Goal: Use online tool/utility: Utilize a website feature to perform a specific function

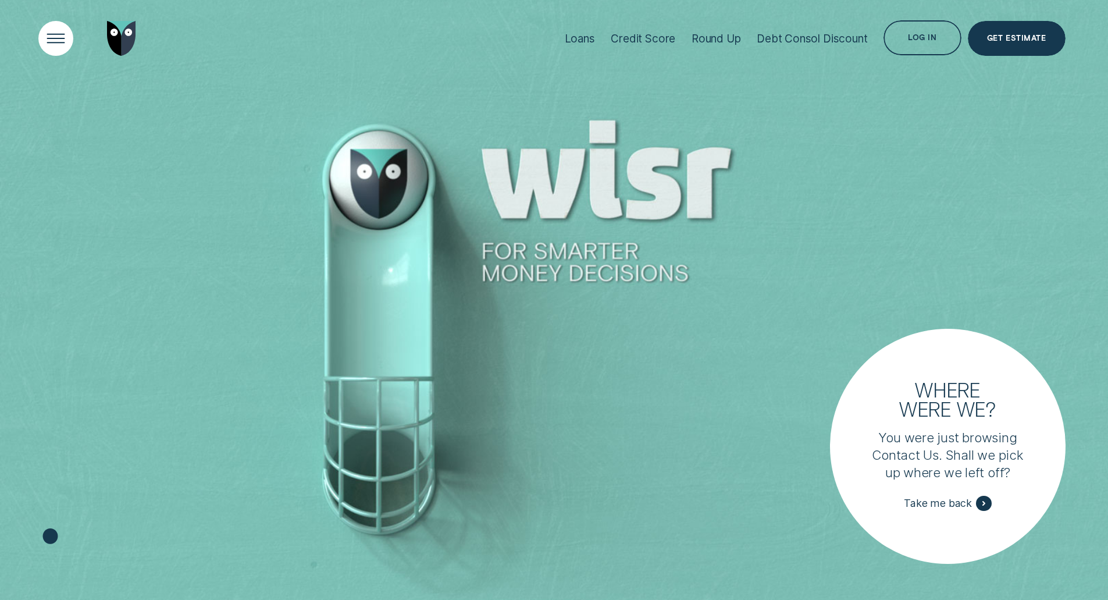
click at [37, 38] on div "Open Menu" at bounding box center [55, 38] width 49 height 49
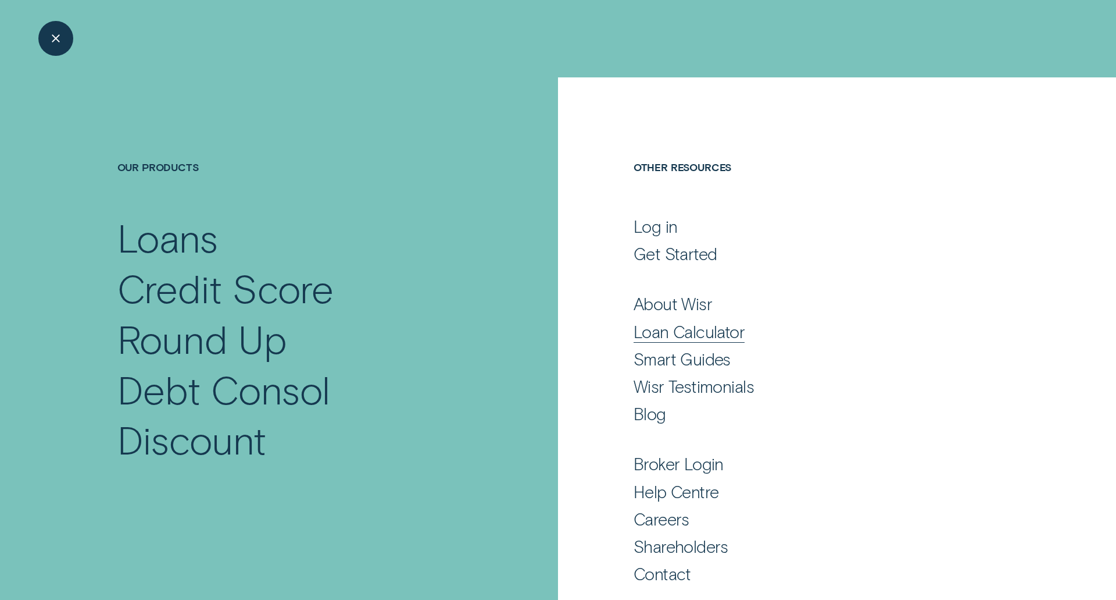
click at [713, 329] on div "Loan Calculator" at bounding box center [689, 331] width 111 height 21
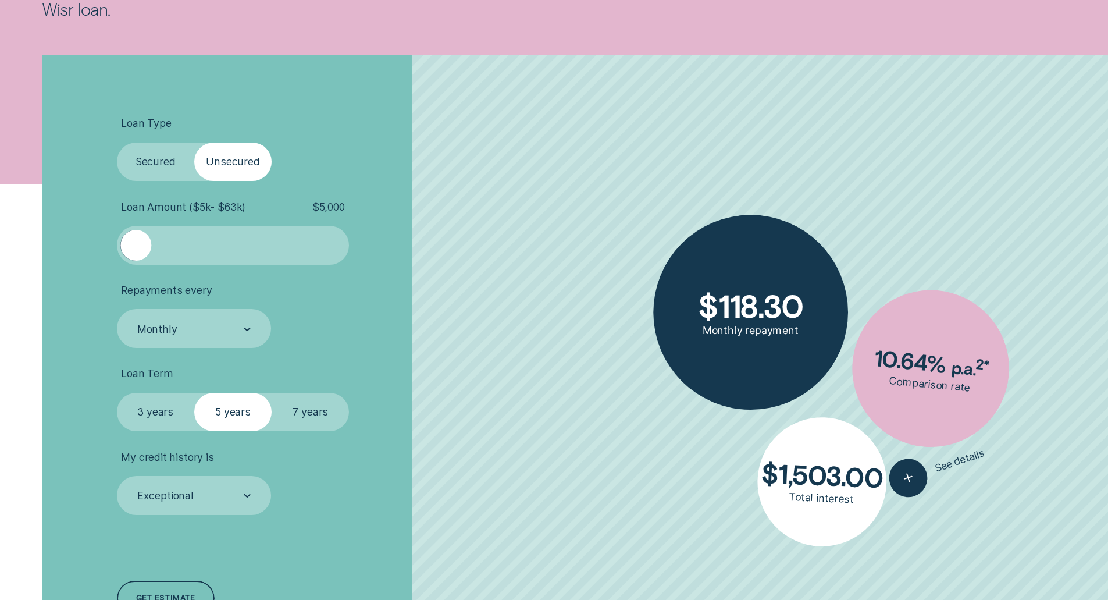
scroll to position [349, 0]
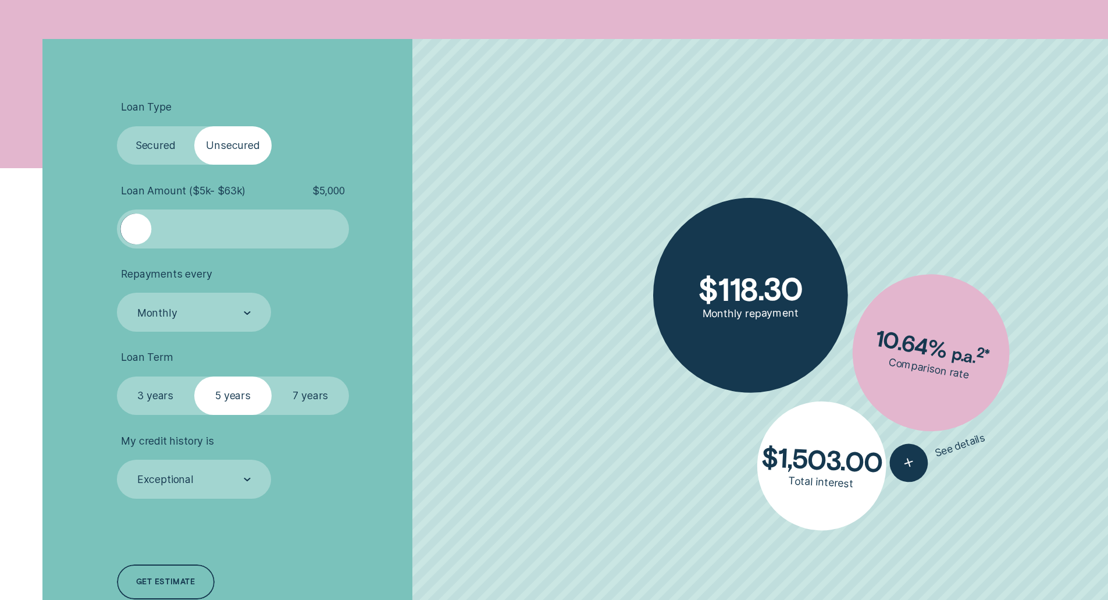
click at [143, 144] on label "Secured" at bounding box center [155, 145] width 77 height 39
click at [117, 126] on input "Secured" at bounding box center [117, 126] width 0 height 0
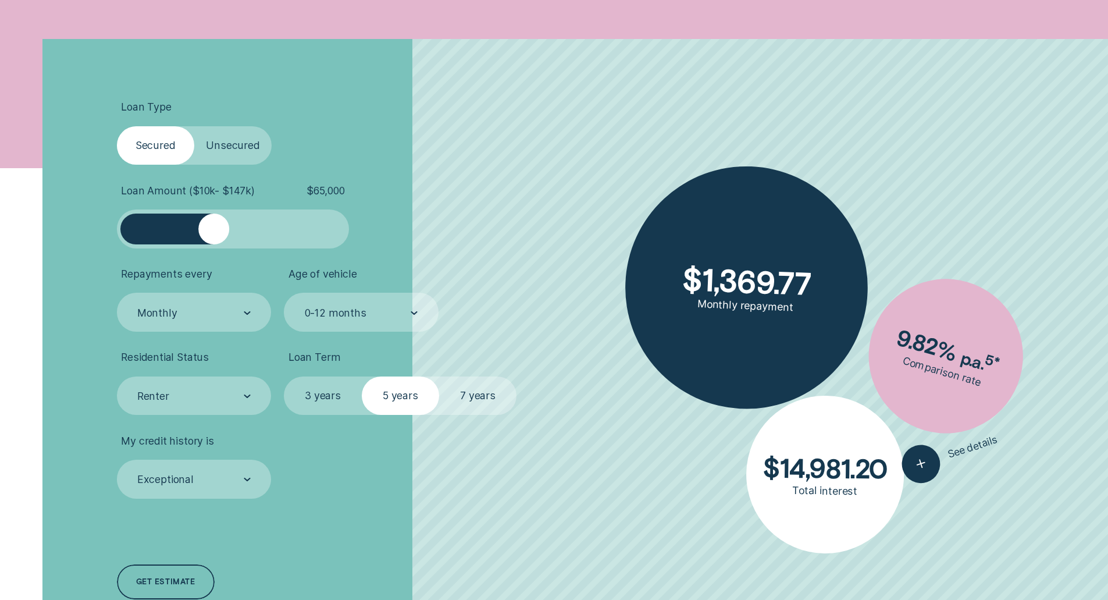
drag, startPoint x: 138, startPoint y: 232, endPoint x: 214, endPoint y: 237, distance: 75.8
click at [214, 237] on div at bounding box center [213, 228] width 31 height 31
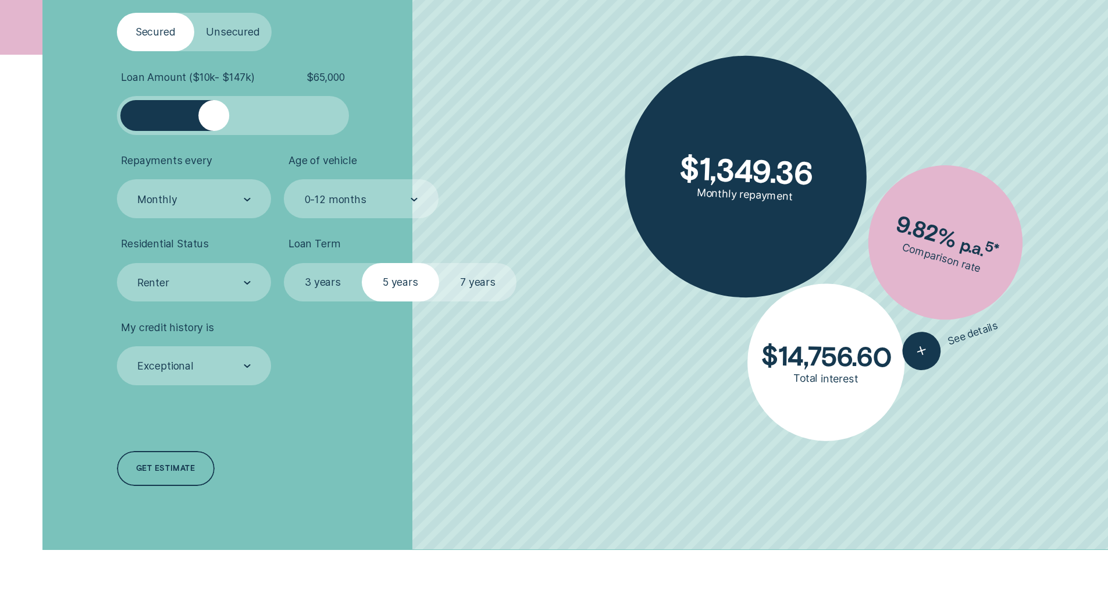
scroll to position [465, 0]
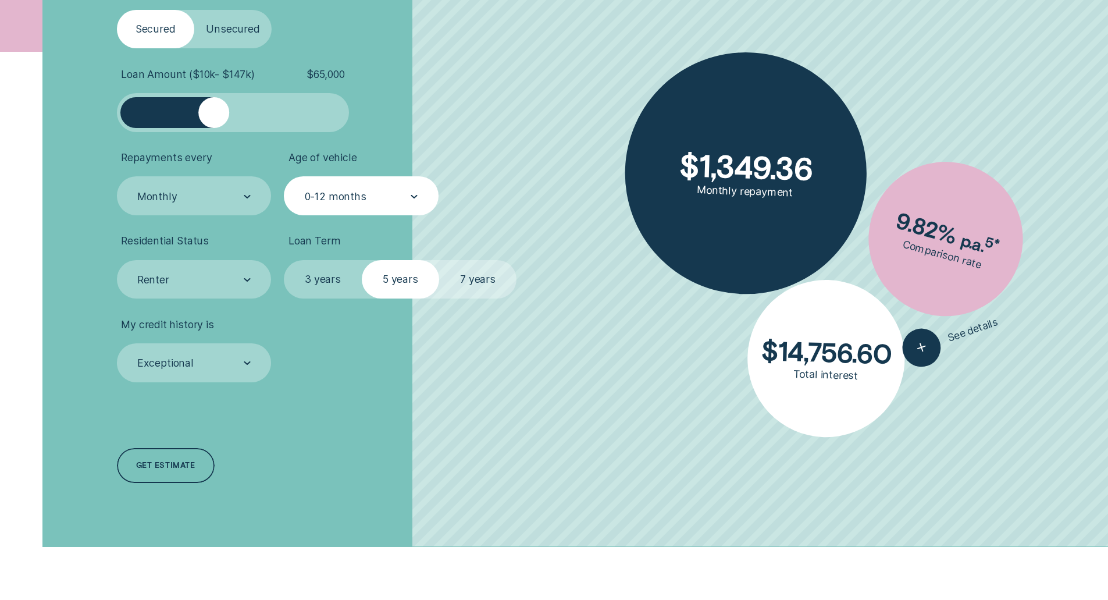
click at [290, 205] on div "0-12 months" at bounding box center [361, 195] width 155 height 39
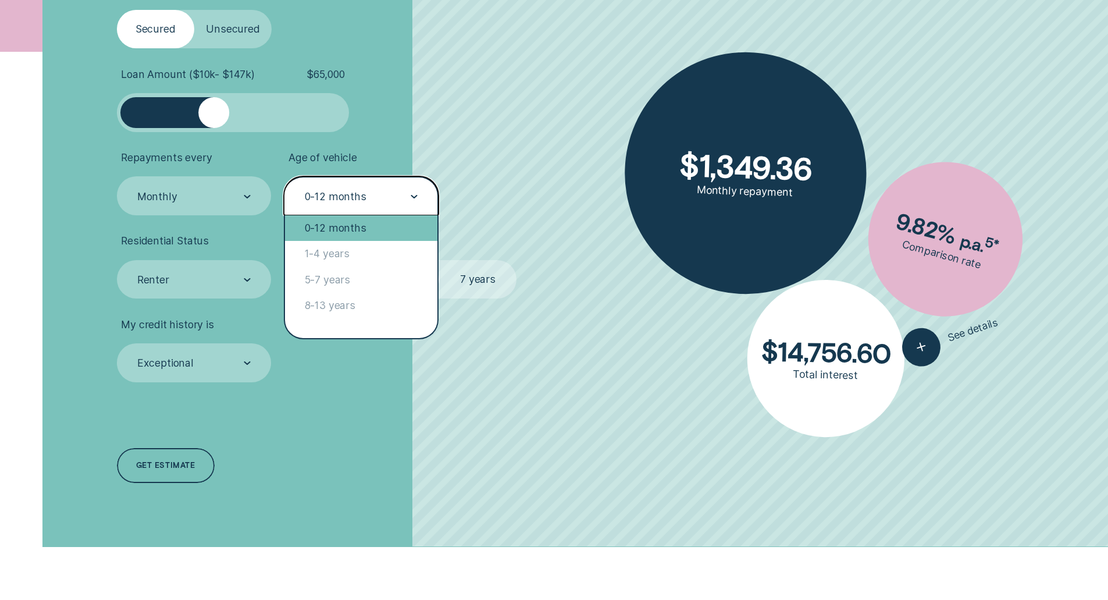
click at [337, 226] on div "0-12 months" at bounding box center [361, 228] width 152 height 26
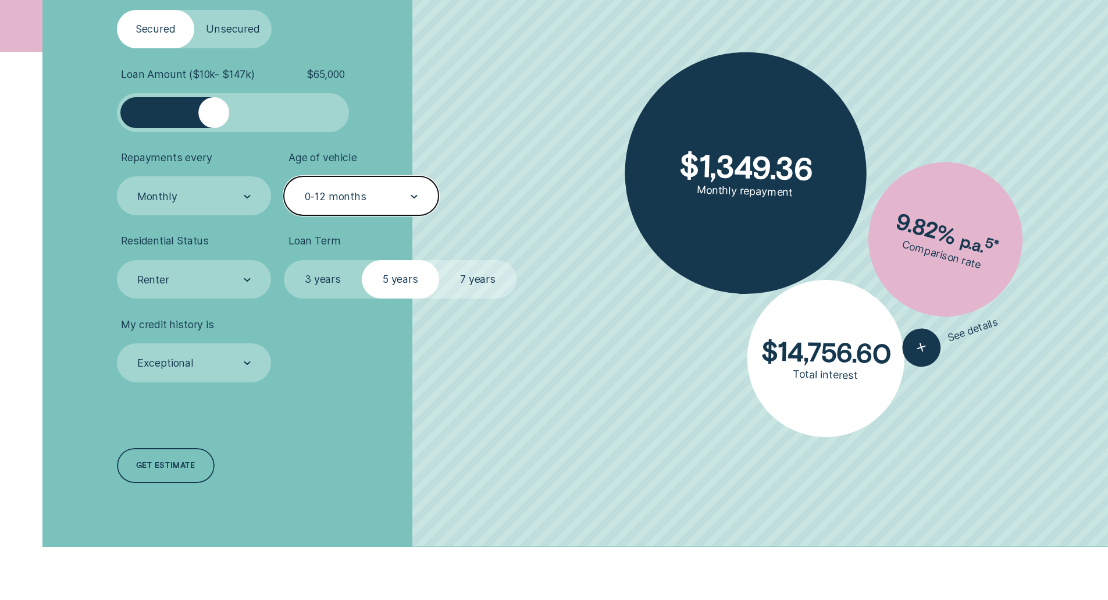
click at [473, 277] on label "7 years" at bounding box center [477, 279] width 77 height 39
click at [439, 260] on input "7 years" at bounding box center [439, 260] width 0 height 0
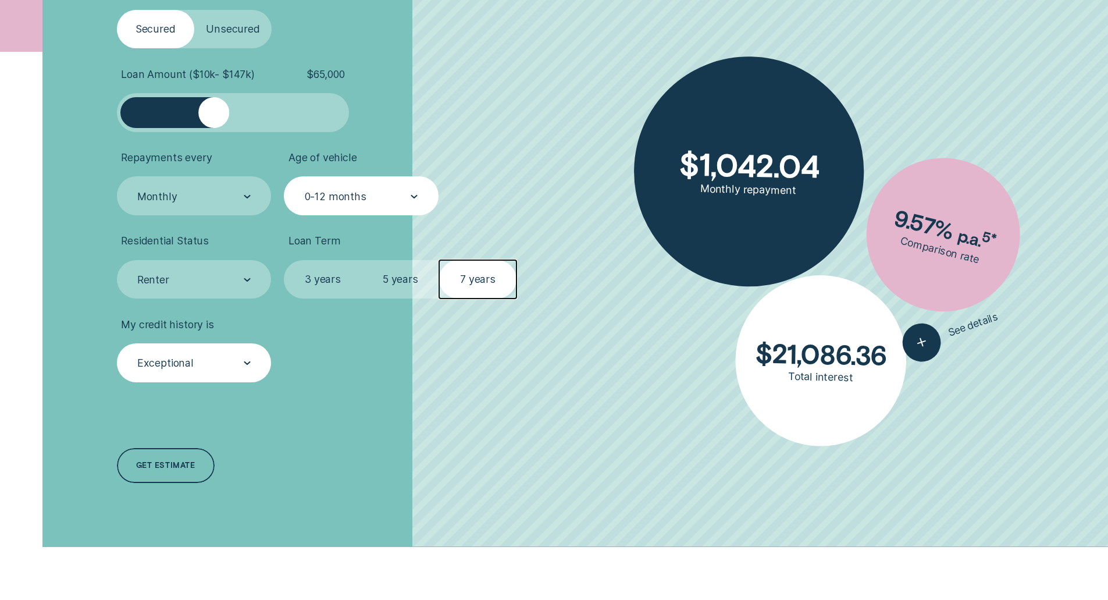
click at [221, 379] on div "Exceptional" at bounding box center [194, 362] width 155 height 39
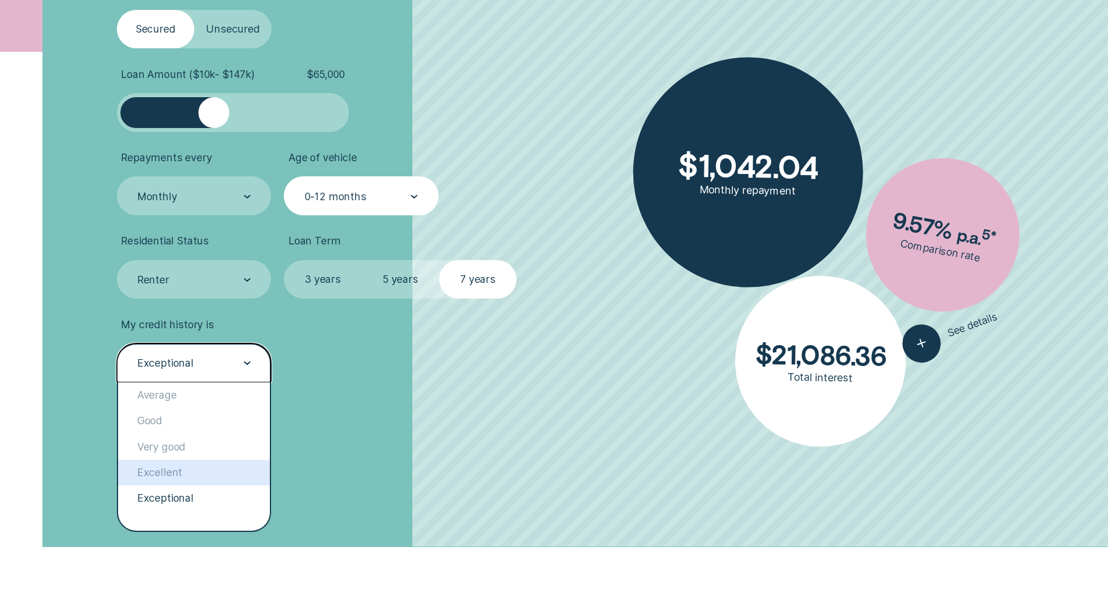
click at [400, 472] on div "Loan Type Select Loan Type Secured Unsecured Loan Amount ( $10k - $147k ) $ 65,…" at bounding box center [295, 235] width 370 height 624
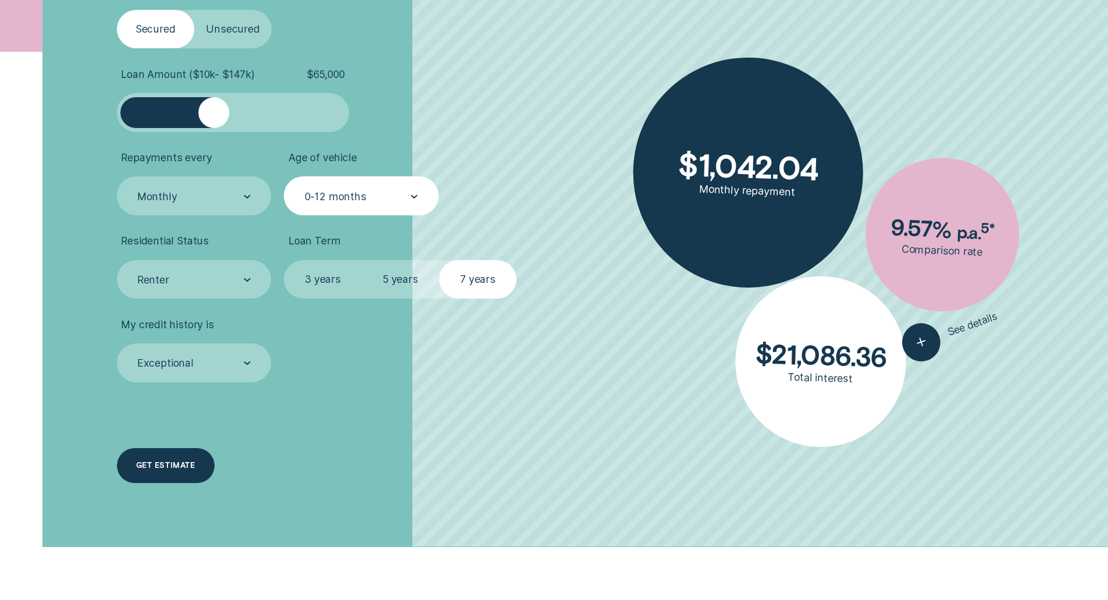
click at [149, 456] on div "Get estimate" at bounding box center [166, 465] width 98 height 35
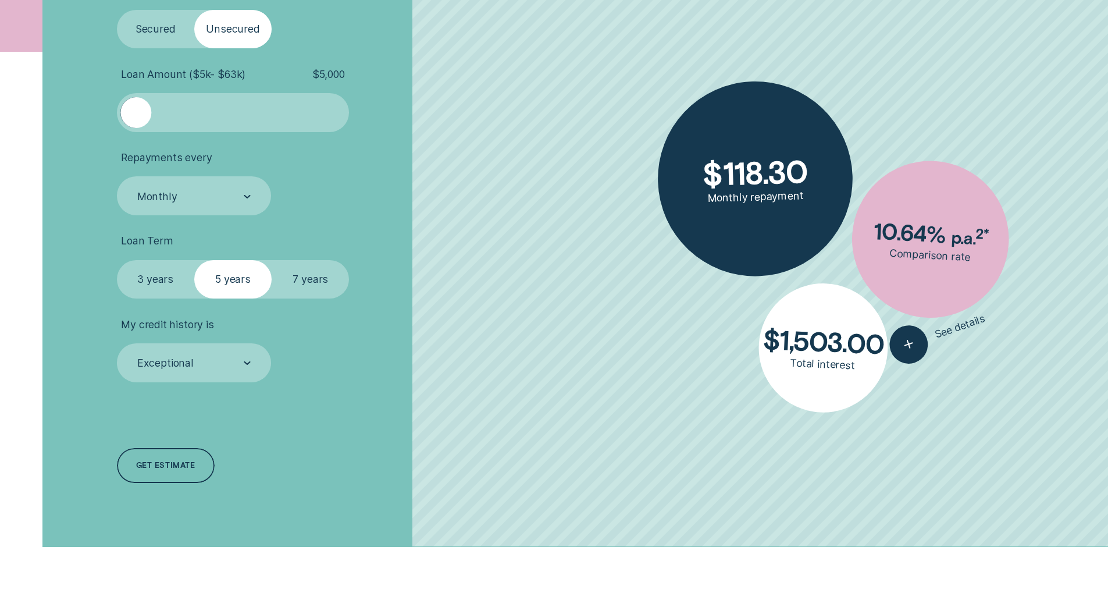
click at [198, 110] on div at bounding box center [233, 112] width 194 height 31
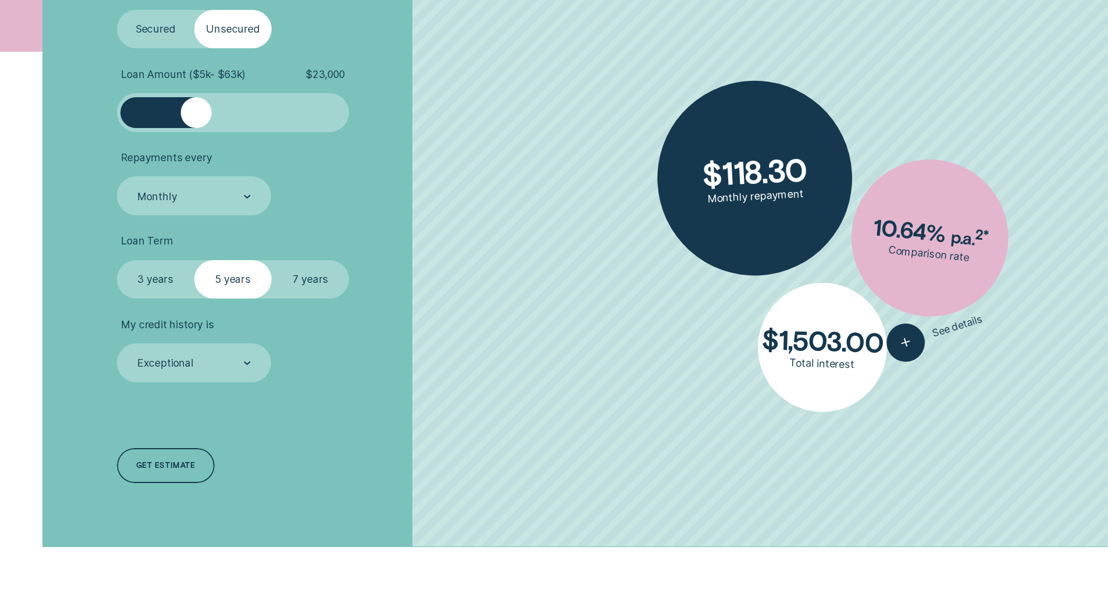
click at [191, 110] on div at bounding box center [196, 112] width 31 height 31
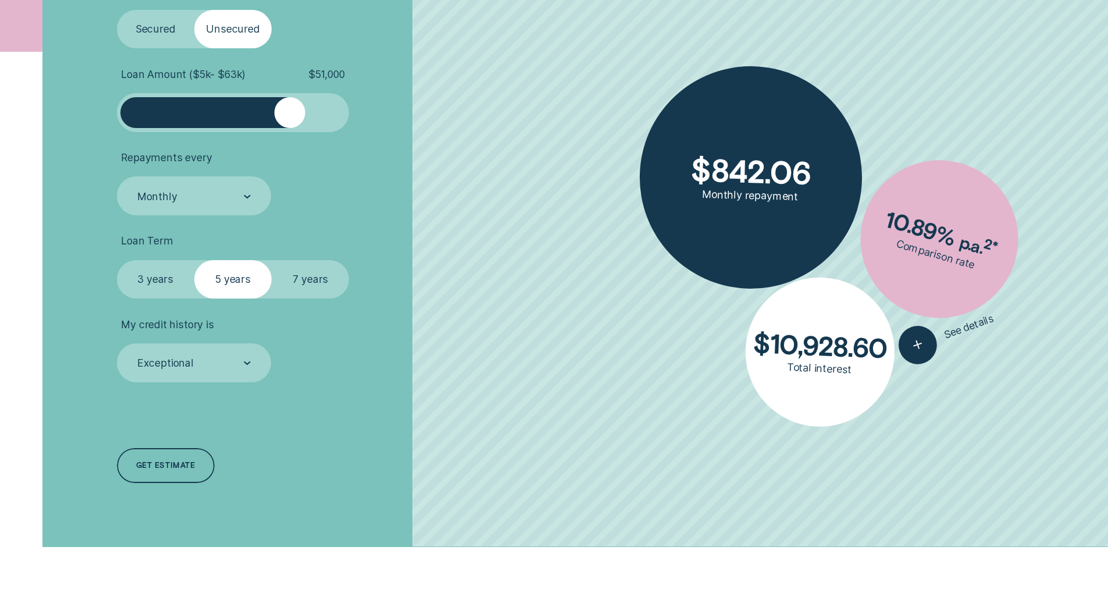
drag, startPoint x: 190, startPoint y: 115, endPoint x: 229, endPoint y: 47, distance: 78.1
click at [290, 123] on div at bounding box center [289, 112] width 31 height 31
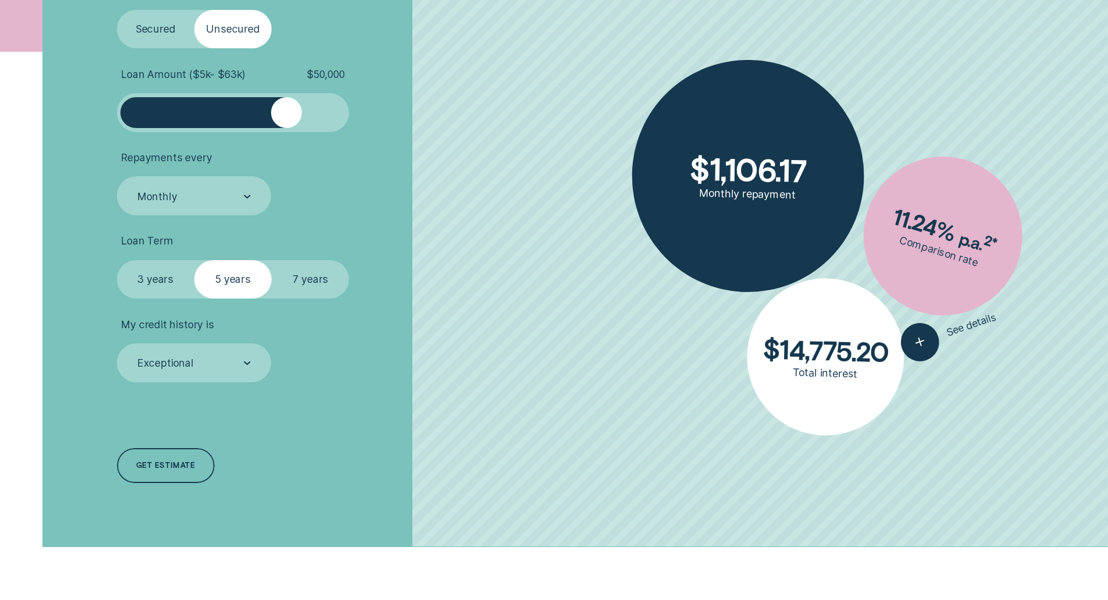
click at [158, 26] on label "Secured" at bounding box center [155, 29] width 77 height 39
click at [117, 10] on input "Secured" at bounding box center [117, 10] width 0 height 0
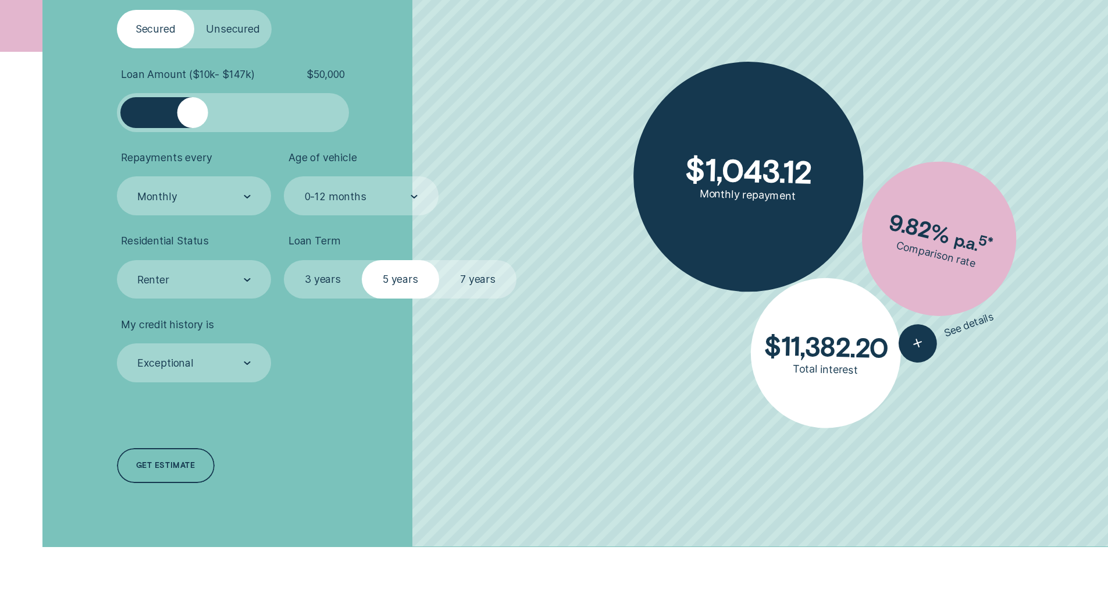
click at [325, 71] on span "$ 50,000" at bounding box center [325, 74] width 38 height 13
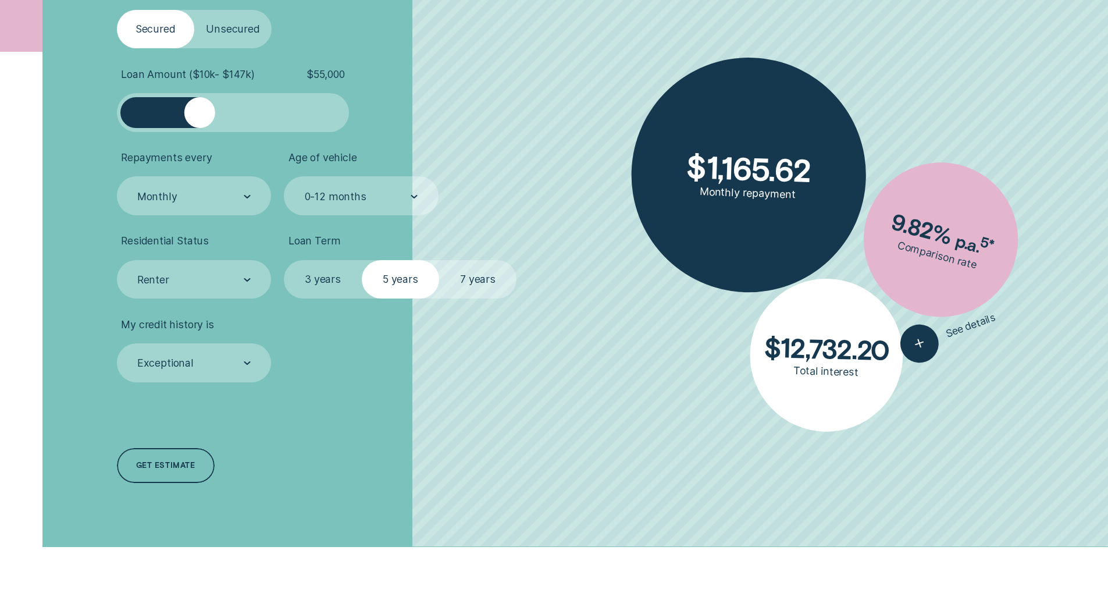
drag, startPoint x: 193, startPoint y: 117, endPoint x: 200, endPoint y: 117, distance: 7.0
click at [200, 117] on div at bounding box center [199, 112] width 31 height 31
click at [487, 290] on label "7 years" at bounding box center [477, 279] width 77 height 39
click at [439, 260] on input "7 years" at bounding box center [439, 260] width 0 height 0
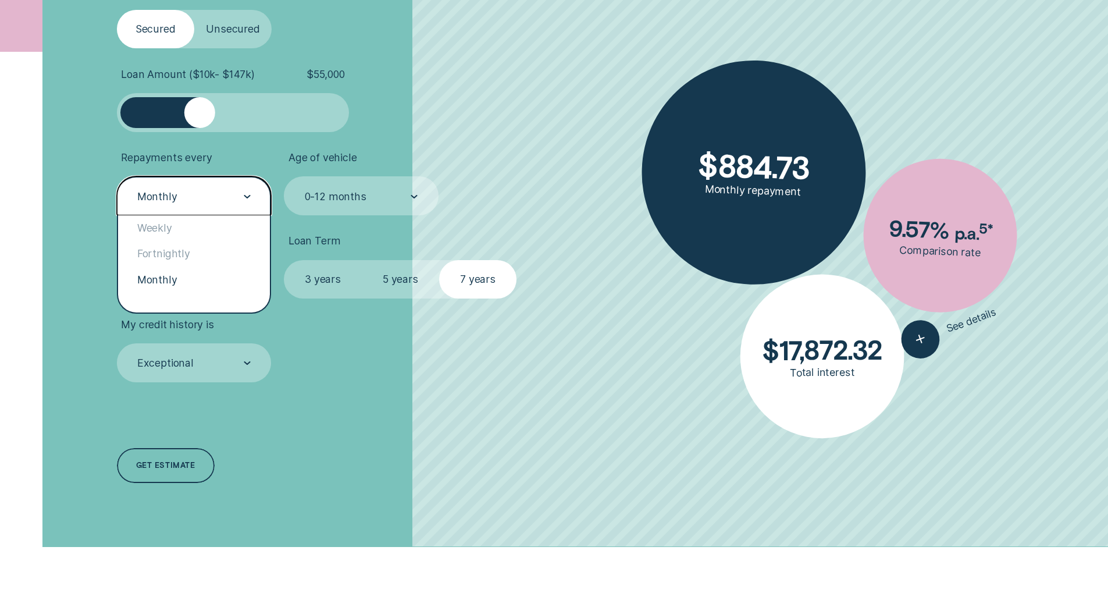
click at [192, 196] on div "Monthly" at bounding box center [193, 196] width 115 height 15
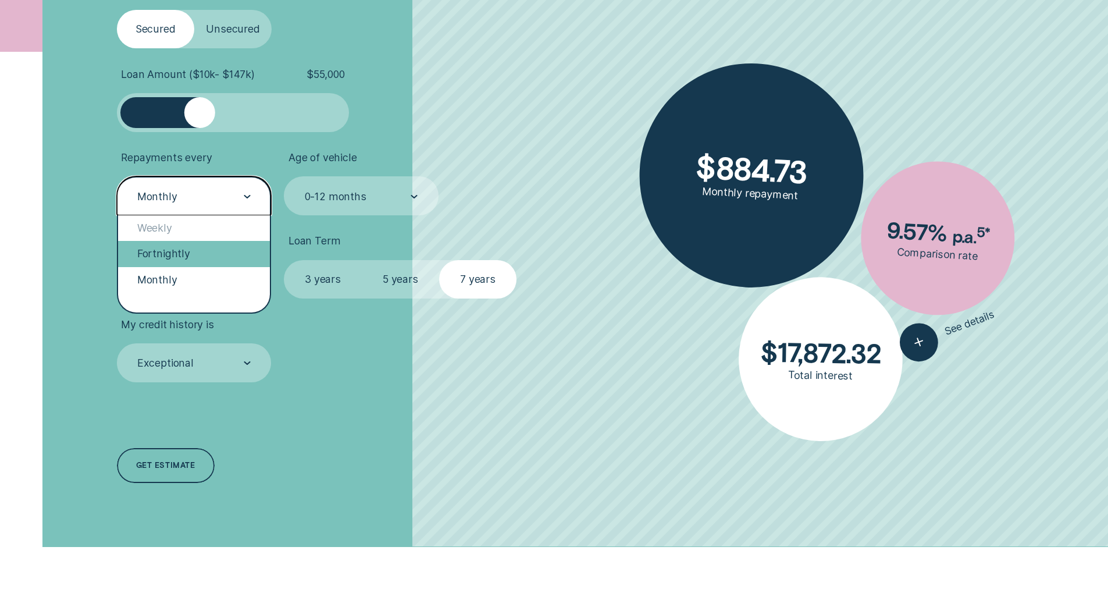
click at [187, 254] on div "Fortnightly" at bounding box center [194, 254] width 152 height 26
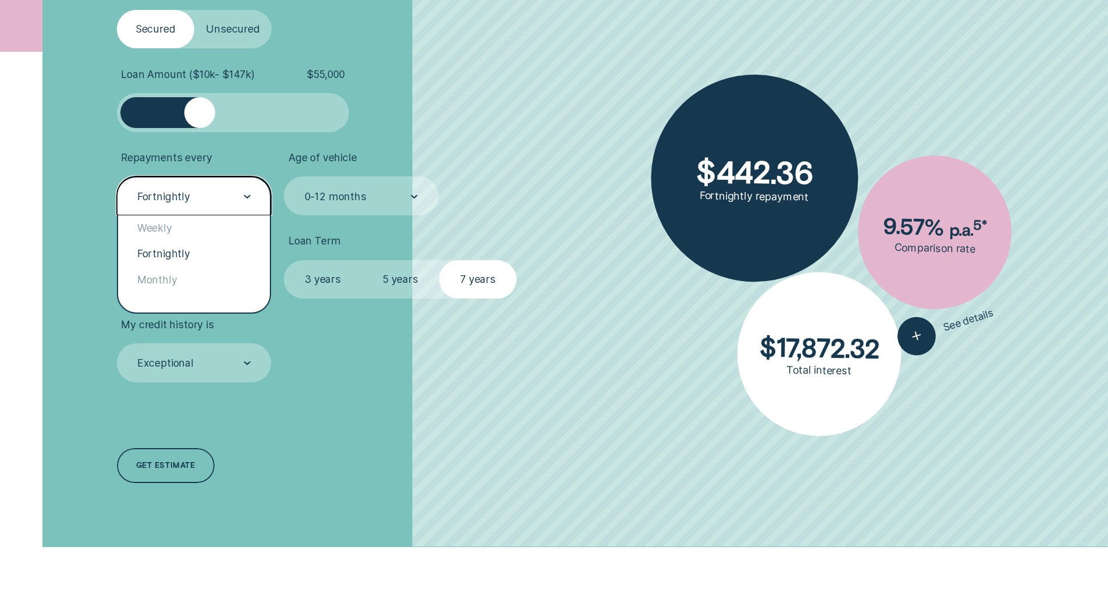
click at [179, 190] on div "Fortnightly" at bounding box center [163, 196] width 53 height 13
click at [184, 234] on div "Weekly" at bounding box center [194, 228] width 152 height 26
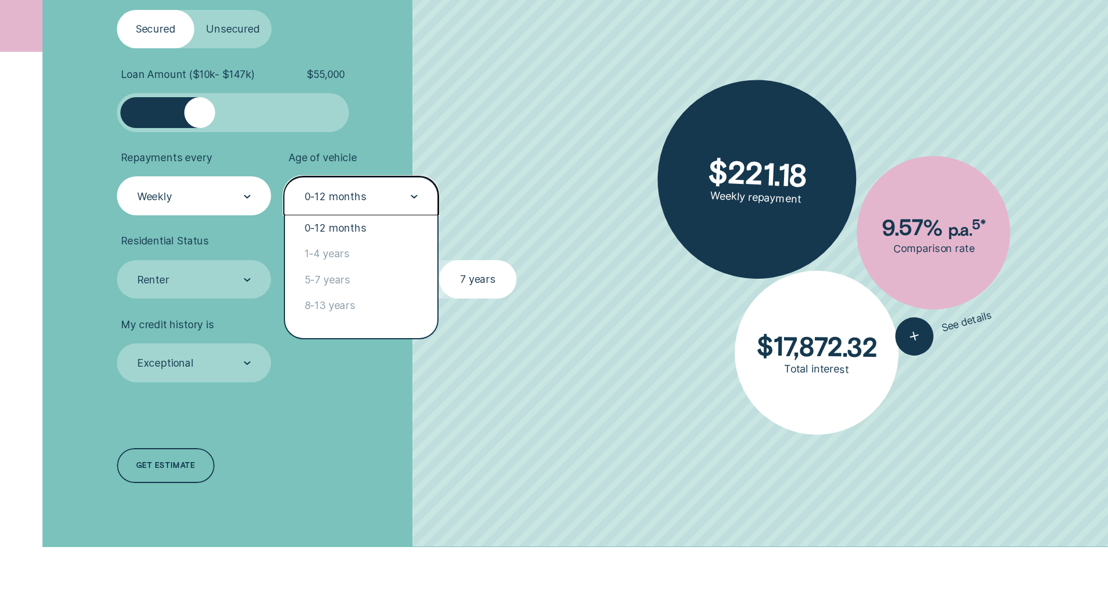
click at [377, 196] on div "0-12 months" at bounding box center [361, 196] width 115 height 15
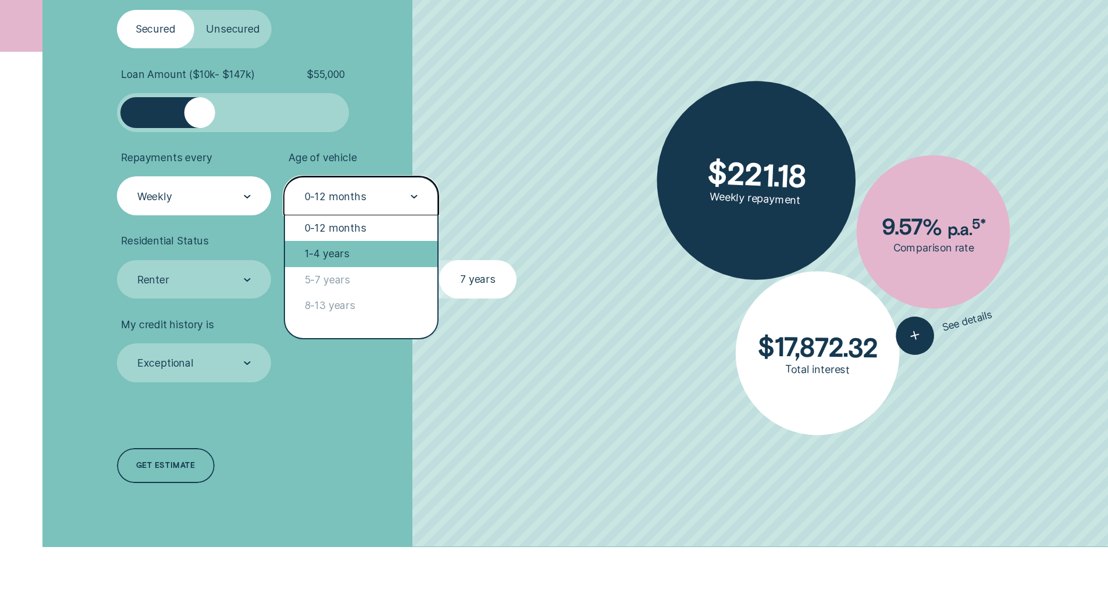
click at [368, 253] on div "1-4 years" at bounding box center [361, 254] width 152 height 26
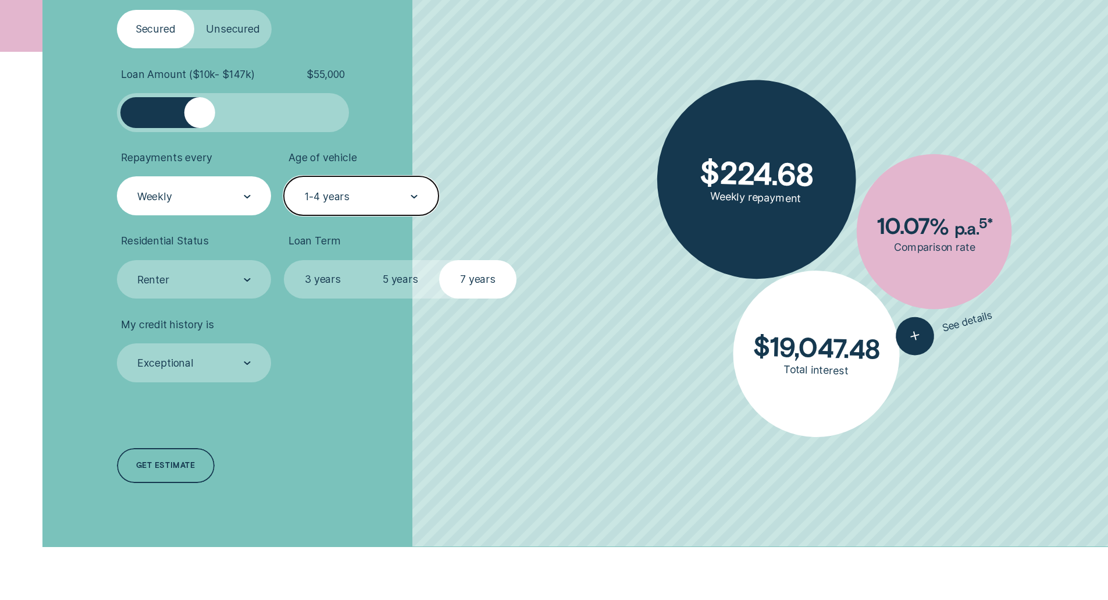
click at [338, 200] on div "1-4 years" at bounding box center [327, 196] width 45 height 13
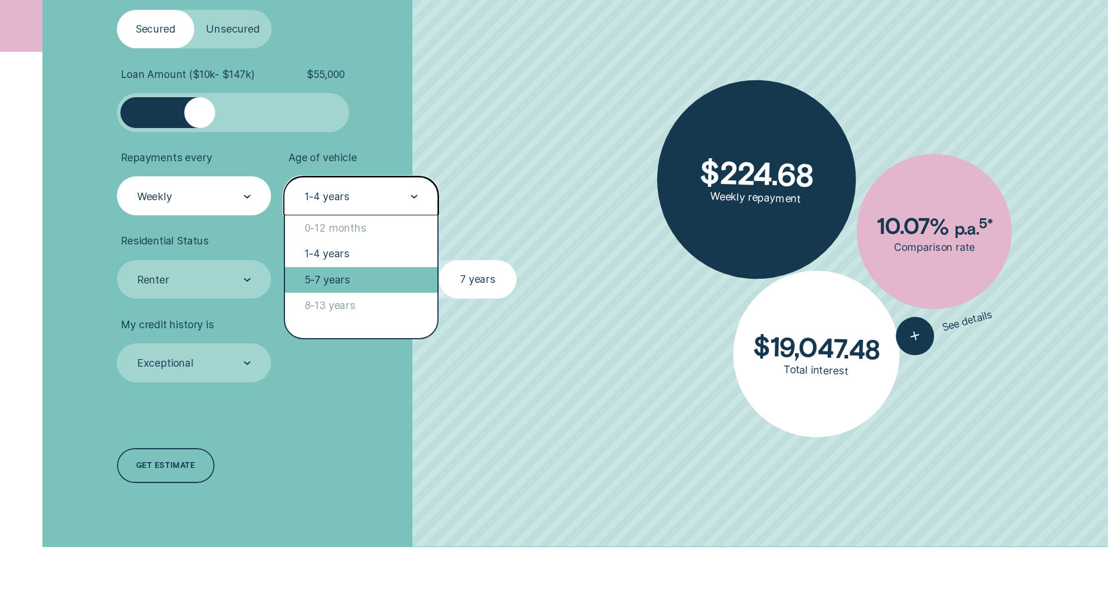
click at [342, 280] on div "5-7 years" at bounding box center [361, 280] width 152 height 26
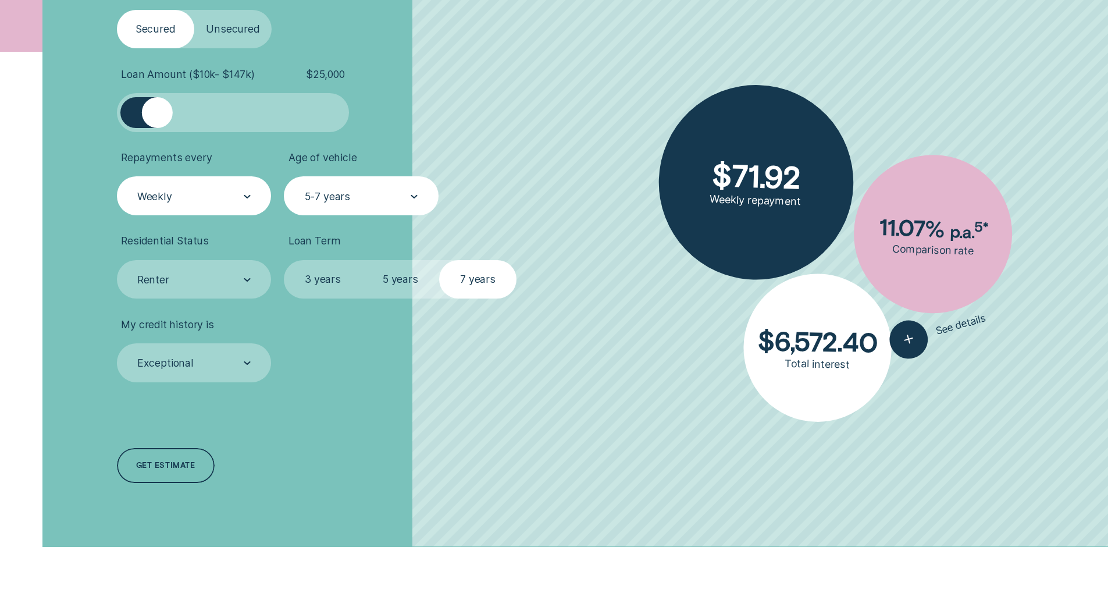
drag, startPoint x: 196, startPoint y: 116, endPoint x: 157, endPoint y: 105, distance: 40.3
click at [157, 105] on div at bounding box center [157, 112] width 31 height 31
click at [172, 195] on div "Weekly" at bounding box center [193, 196] width 115 height 15
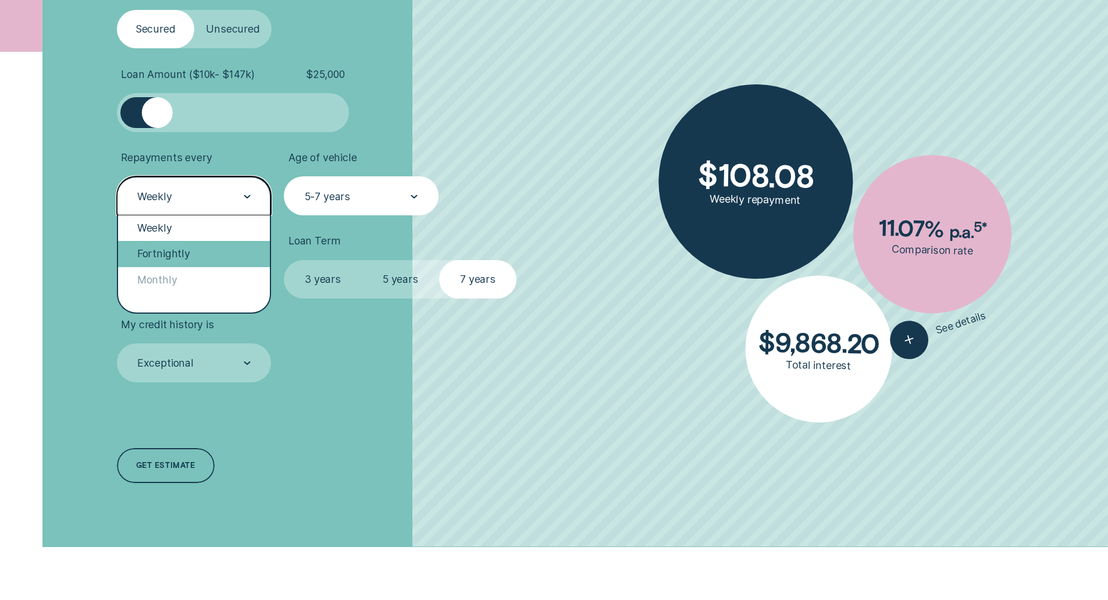
click at [173, 246] on div "Fortnightly" at bounding box center [194, 254] width 152 height 26
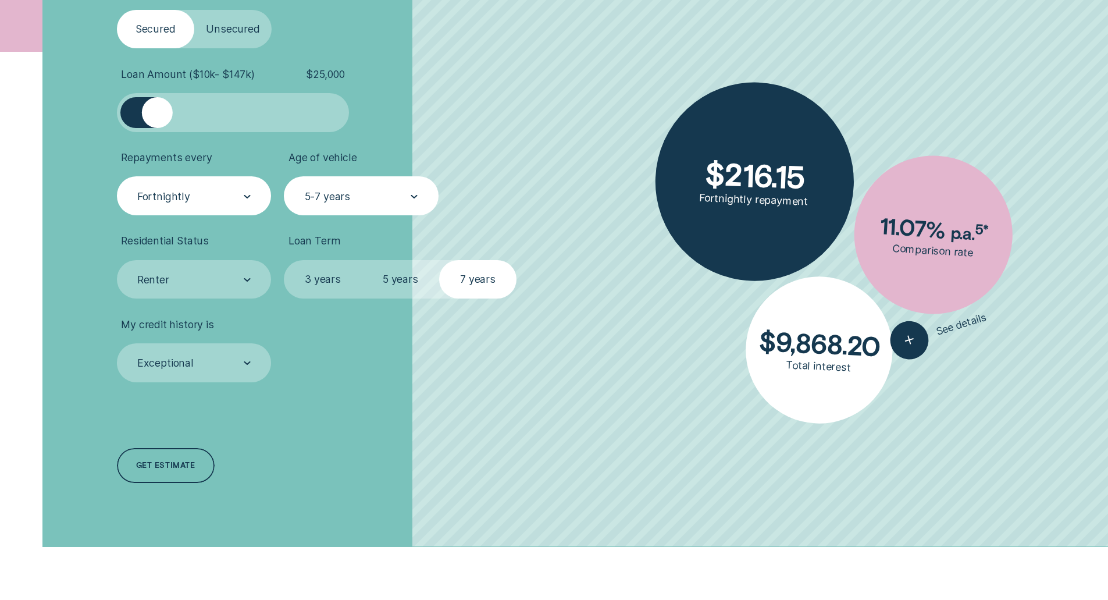
scroll to position [523, 0]
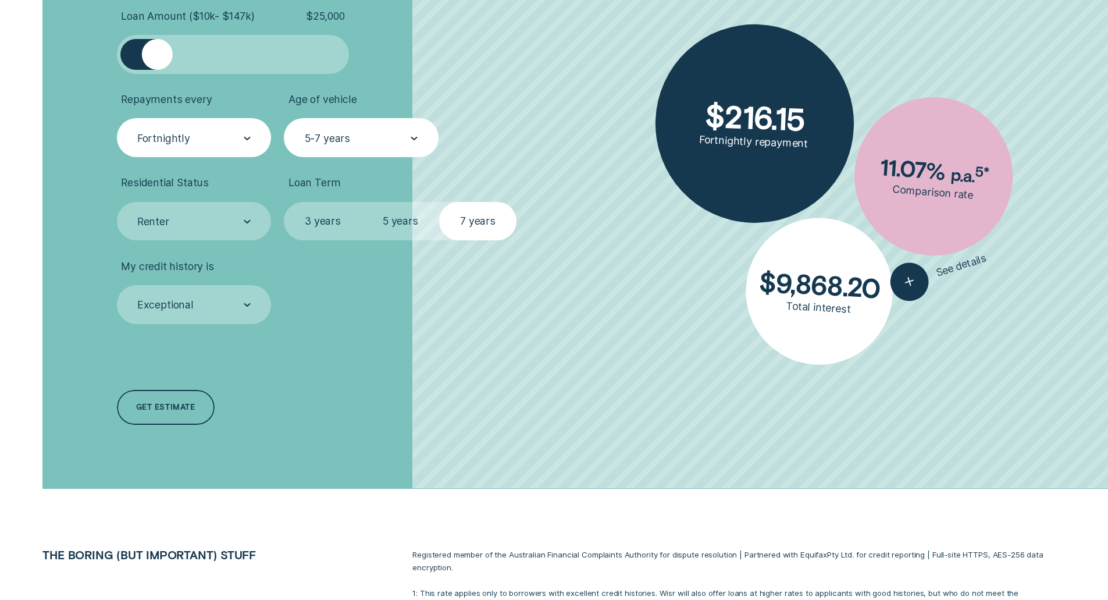
click at [11, 53] on div "Loan Type Select Loan Type Secured Unsecured Loan Amount ( $10k - $147k ) $ 25,…" at bounding box center [554, 177] width 1108 height 624
